Goal: Task Accomplishment & Management: Manage account settings

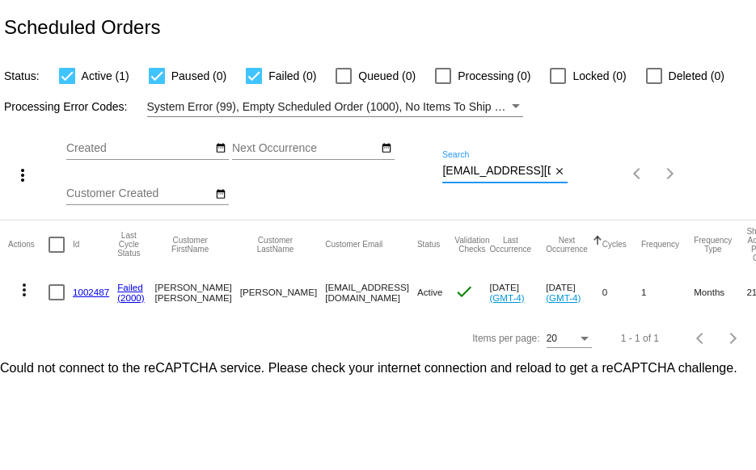
scroll to position [0, 9]
drag, startPoint x: 444, startPoint y: 173, endPoint x: 563, endPoint y: 179, distance: 118.9
click at [563, 179] on div "[EMAIL_ADDRESS][DOMAIN_NAME] Search close" at bounding box center [504, 167] width 125 height 32
paste input "[EMAIL_ADDRESS][DOMAIN_NAME]"
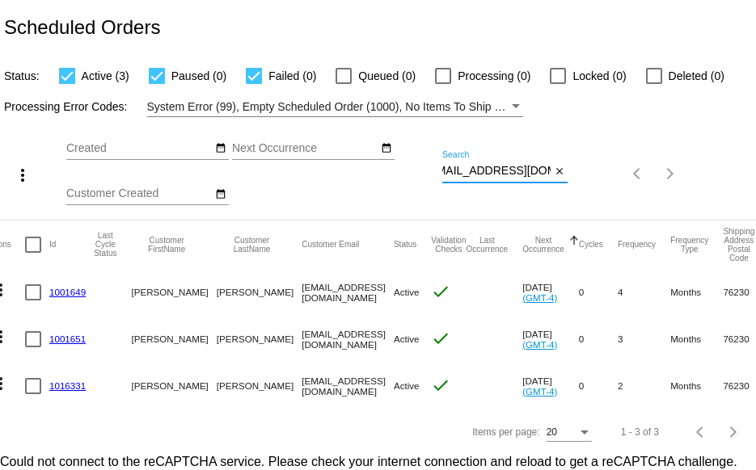
scroll to position [0, 0]
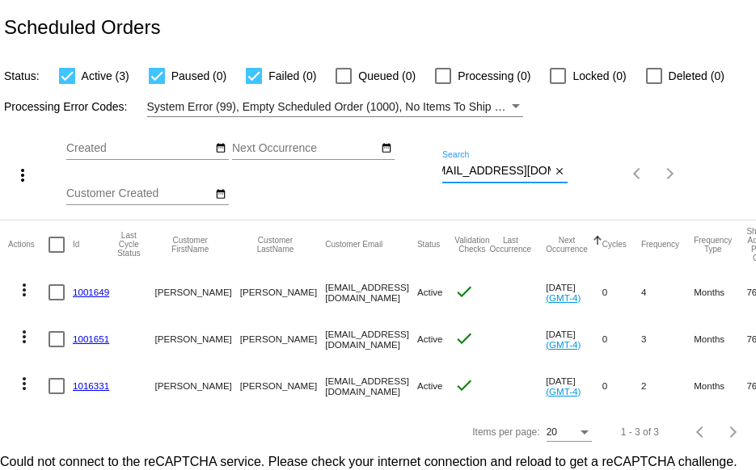
type input "[EMAIL_ADDRESS][DOMAIN_NAME]"
click at [85, 340] on link "1001651" at bounding box center [91, 339] width 36 height 11
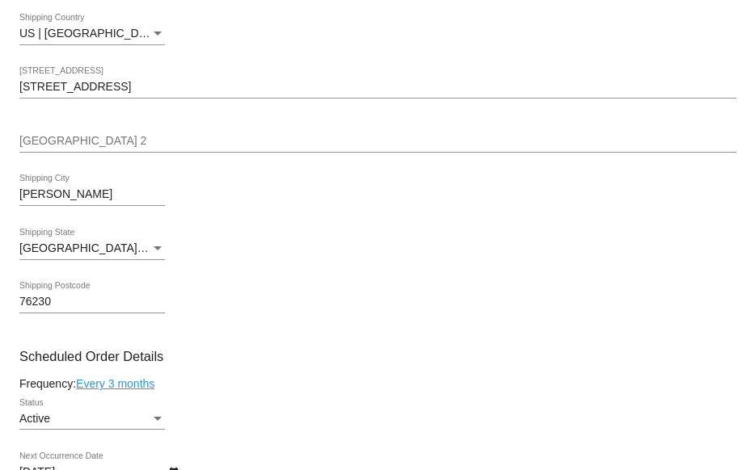
scroll to position [404, 0]
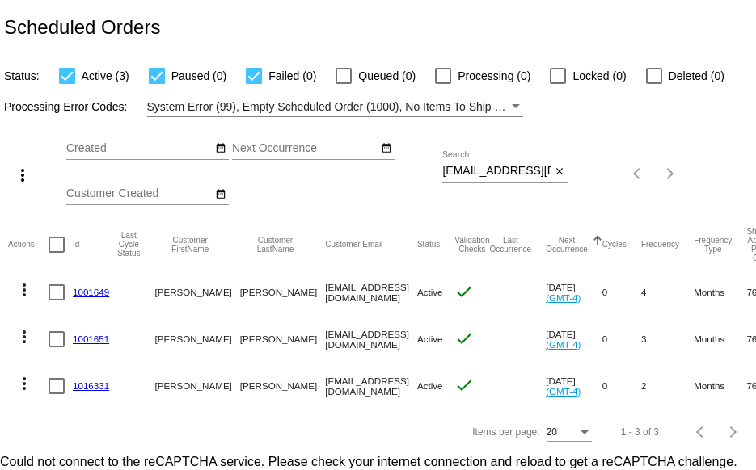
click at [84, 293] on link "1001649" at bounding box center [91, 292] width 36 height 11
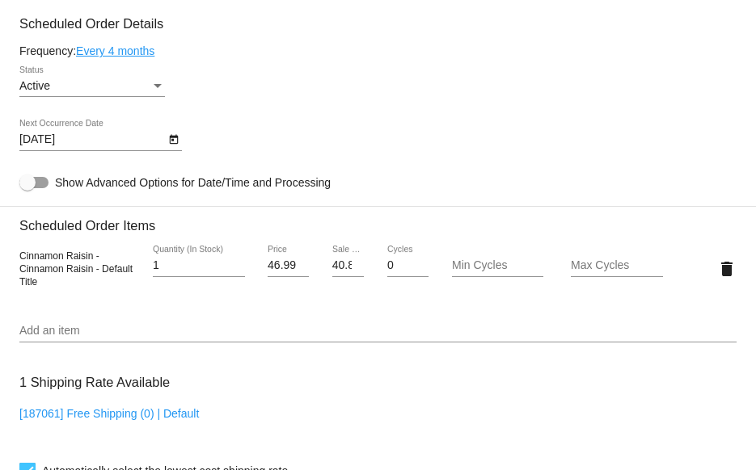
scroll to position [404, 0]
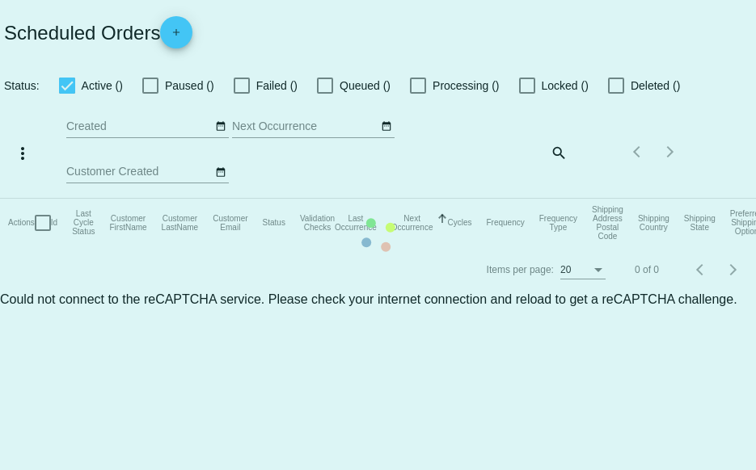
checkbox input "true"
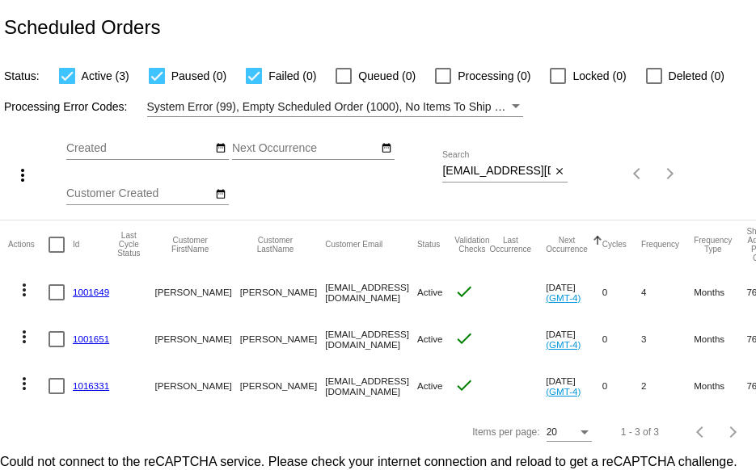
click at [91, 387] on link "1016331" at bounding box center [91, 386] width 36 height 11
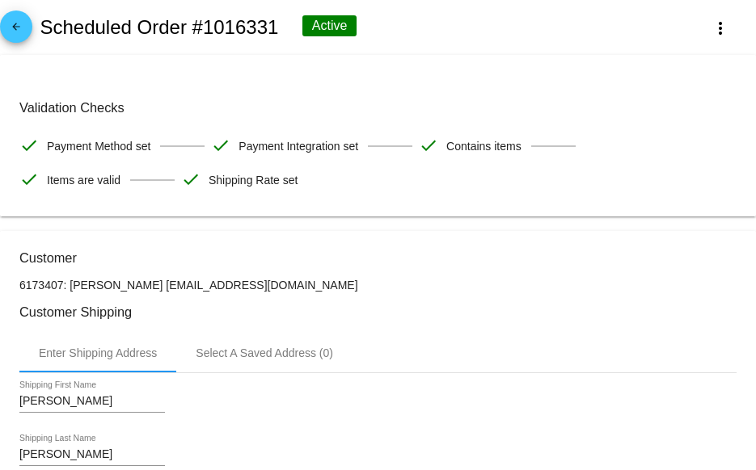
click at [13, 33] on mat-icon "arrow_back" at bounding box center [15, 30] width 19 height 19
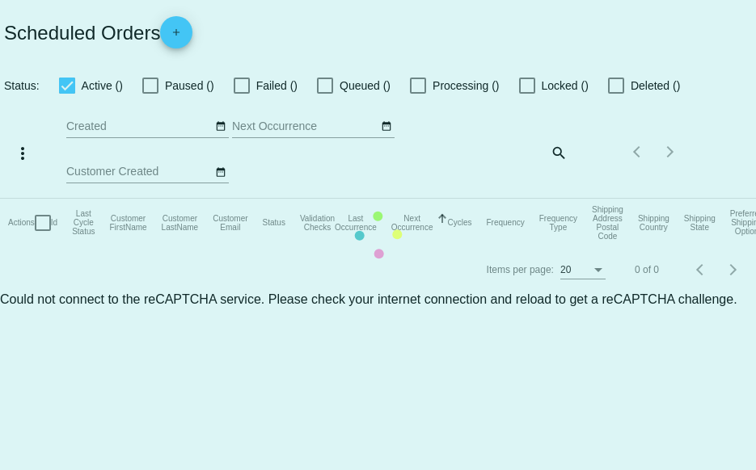
checkbox input "true"
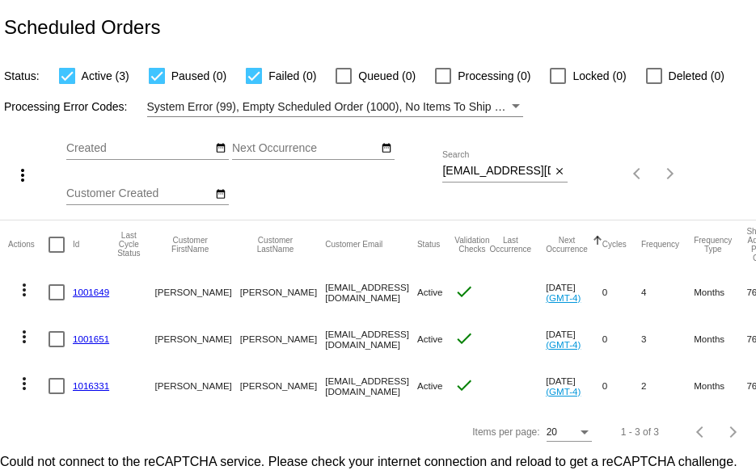
click at [84, 385] on link "1016331" at bounding box center [91, 386] width 36 height 11
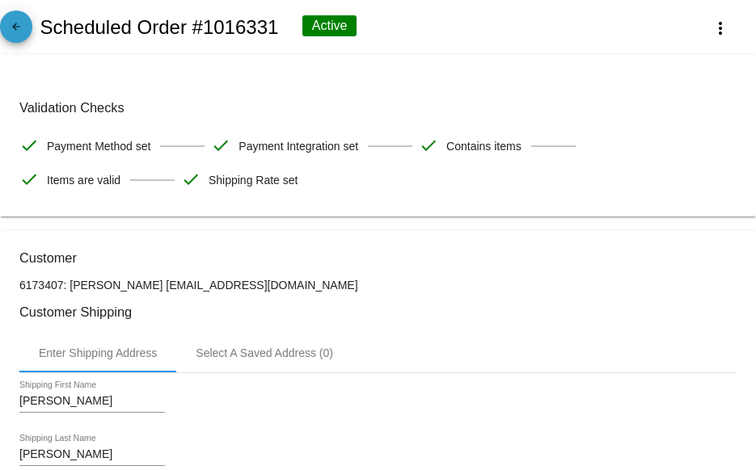
click at [23, 38] on mat-icon "arrow_back" at bounding box center [15, 30] width 19 height 19
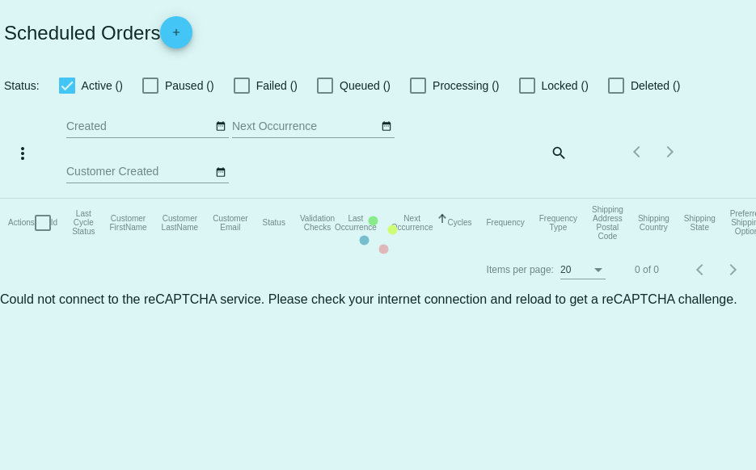
checkbox input "true"
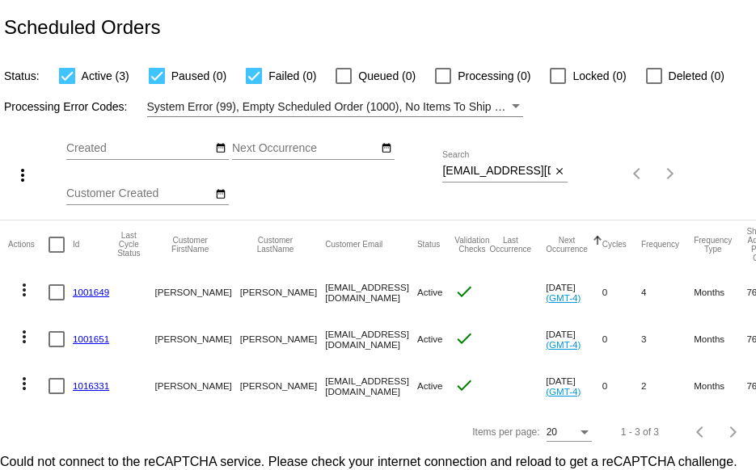
click at [22, 335] on mat-icon "more_vert" at bounding box center [24, 336] width 19 height 19
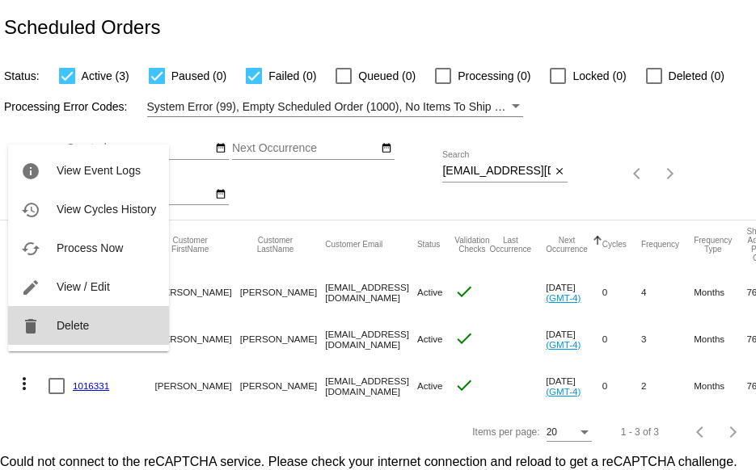
click at [55, 335] on button "delete Delete" at bounding box center [88, 325] width 161 height 39
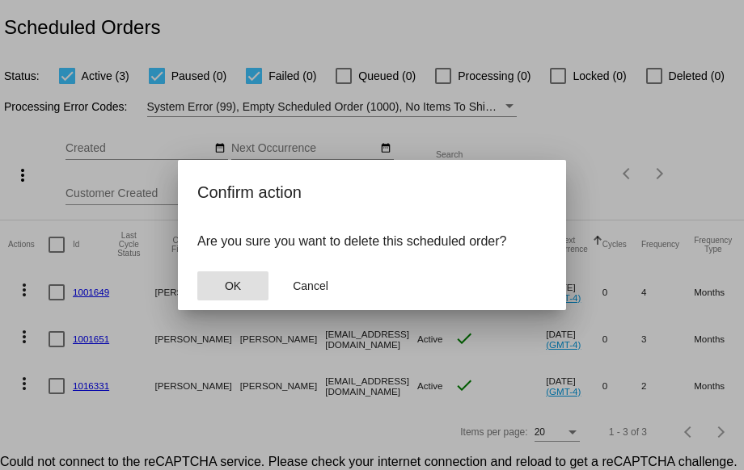
click at [242, 284] on button "OK" at bounding box center [232, 286] width 71 height 29
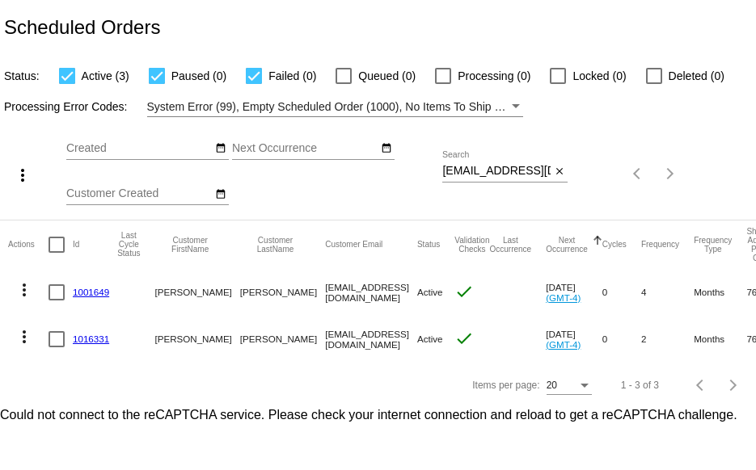
click at [22, 289] on mat-icon "more_vert" at bounding box center [24, 289] width 19 height 19
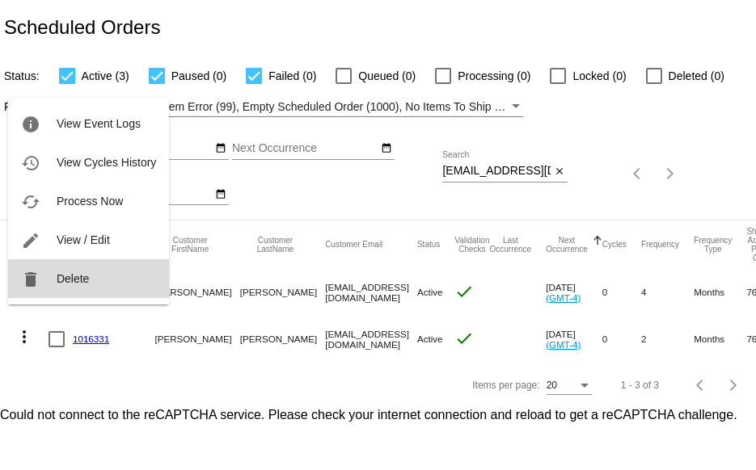
click at [40, 290] on button "delete Delete" at bounding box center [88, 278] width 161 height 39
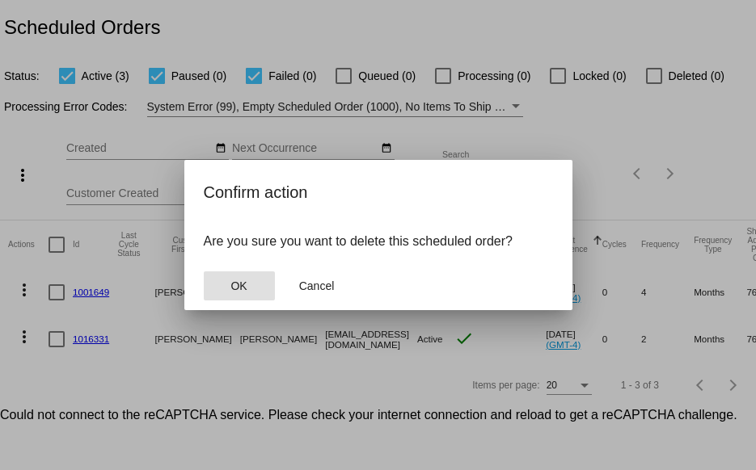
click at [219, 278] on button "OK" at bounding box center [239, 286] width 71 height 29
